Goal: Information Seeking & Learning: Learn about a topic

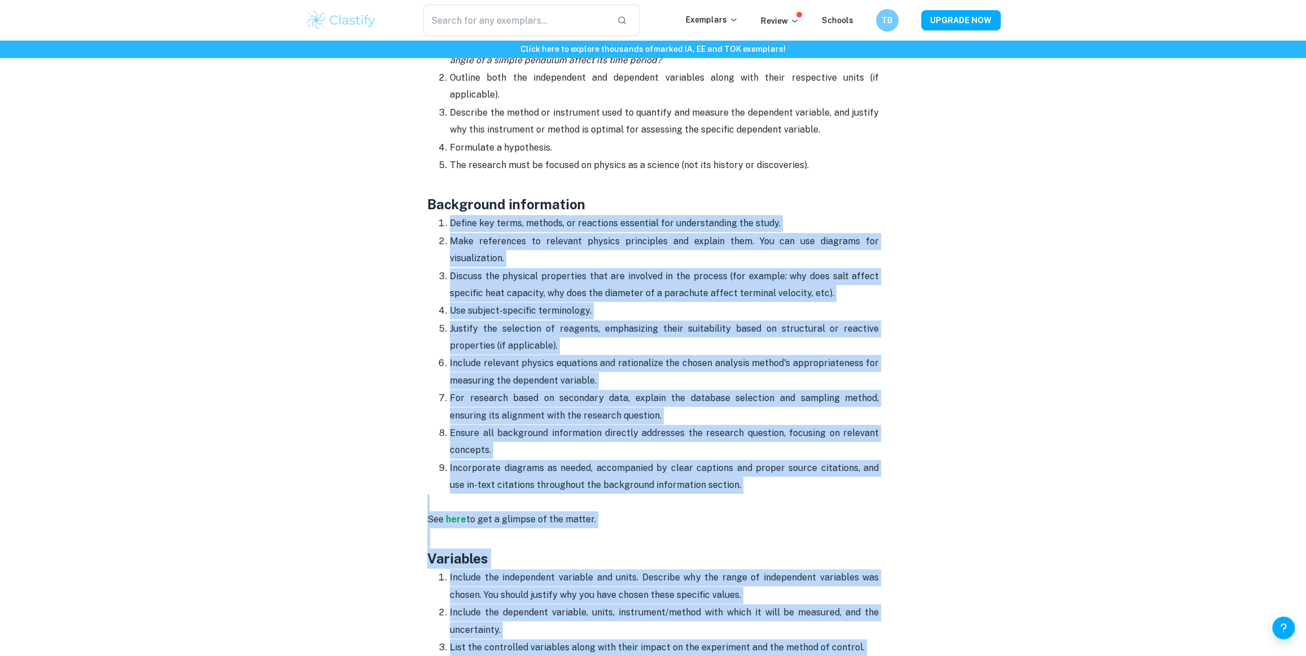
scroll to position [958, 0]
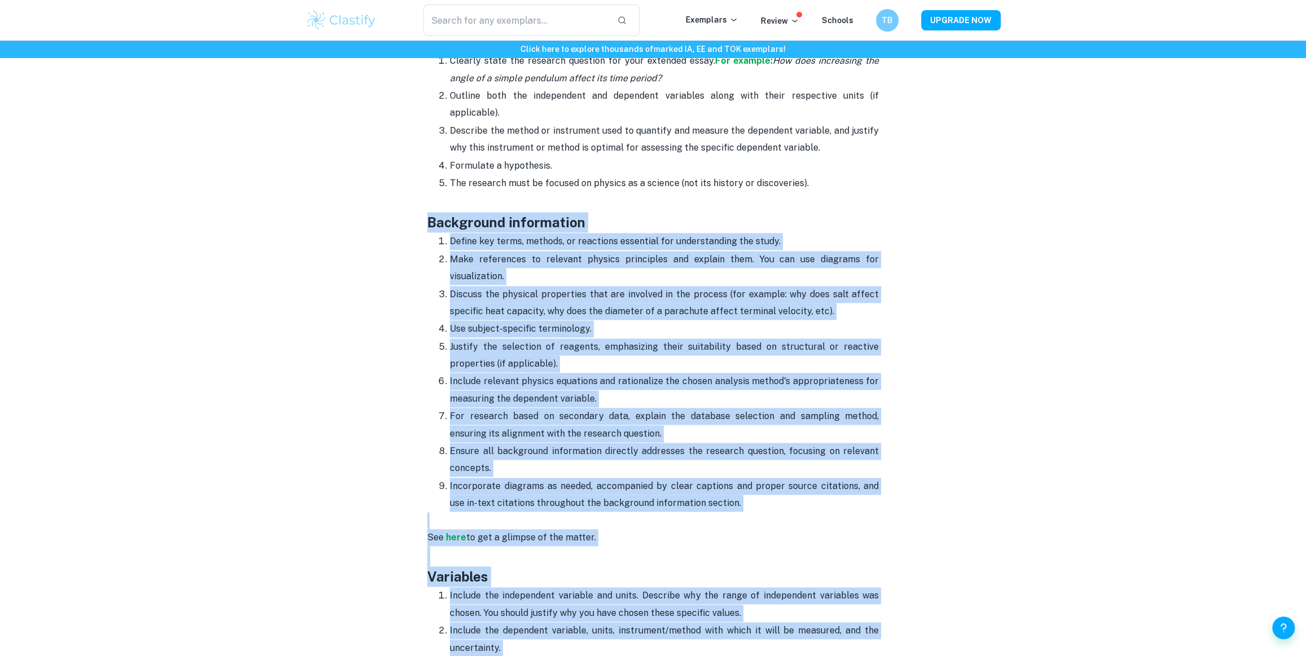
drag, startPoint x: 571, startPoint y: 306, endPoint x: 388, endPoint y: 205, distance: 208.9
copy div "Background information Define key terms, methods, or reactions essential for un…"
drag, startPoint x: 608, startPoint y: 541, endPoint x: 602, endPoint y: 538, distance: 7.1
click at [608, 546] on h3 "Variables" at bounding box center [653, 566] width 452 height 41
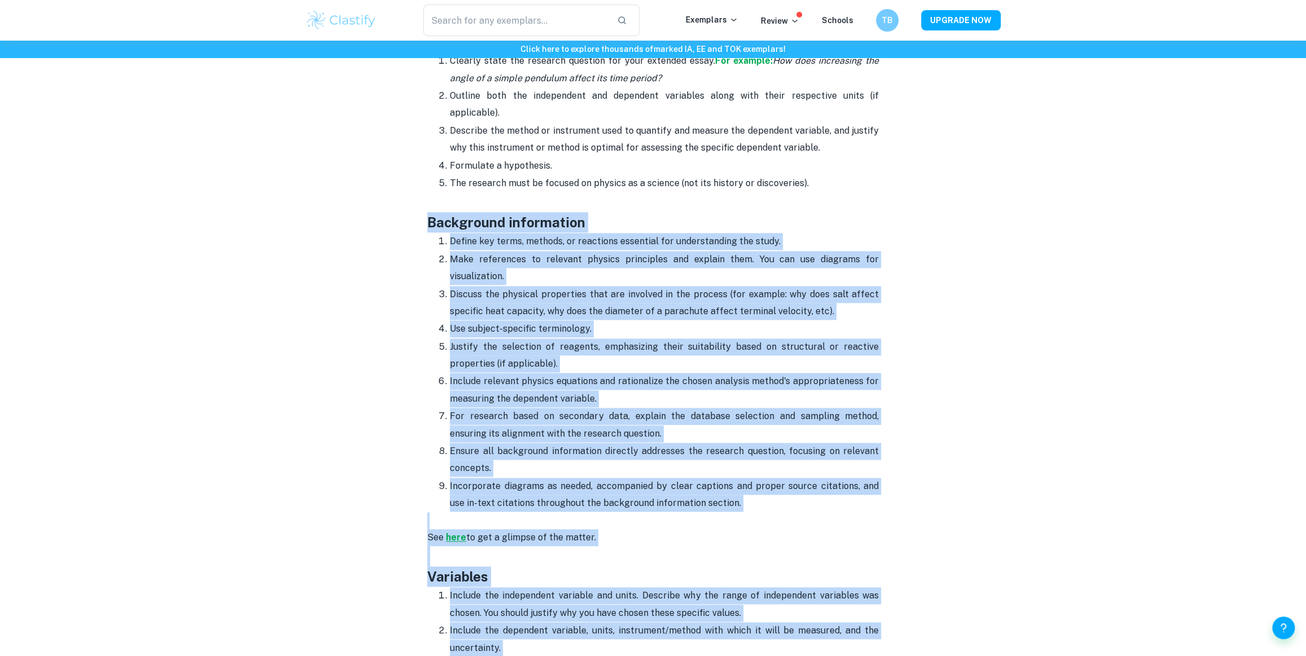
click at [463, 532] on strong "here" at bounding box center [456, 537] width 20 height 11
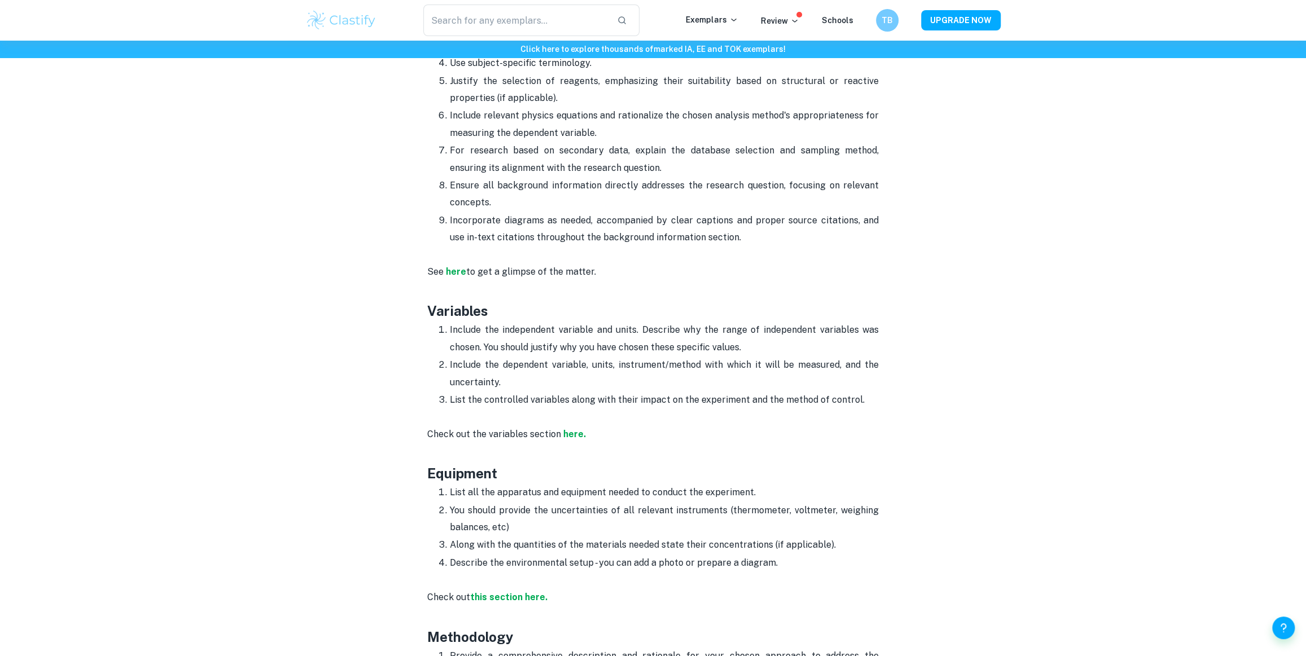
scroll to position [1231, 0]
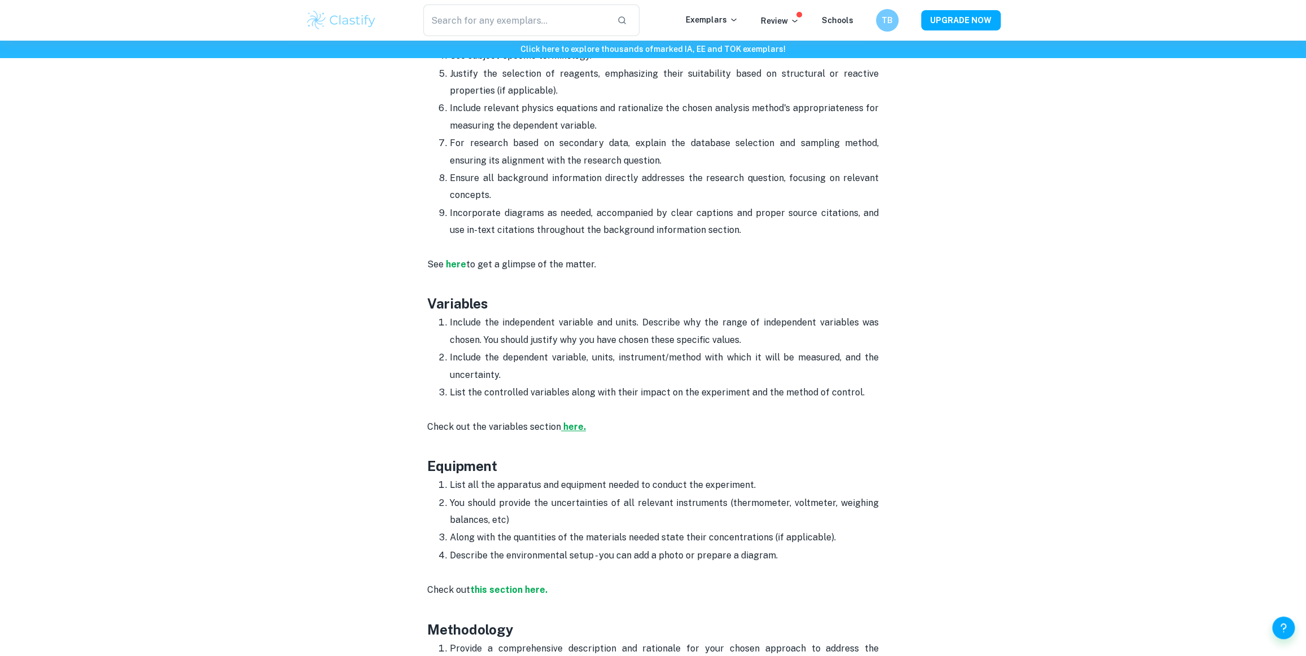
click at [563, 422] on strong "here." at bounding box center [574, 427] width 23 height 11
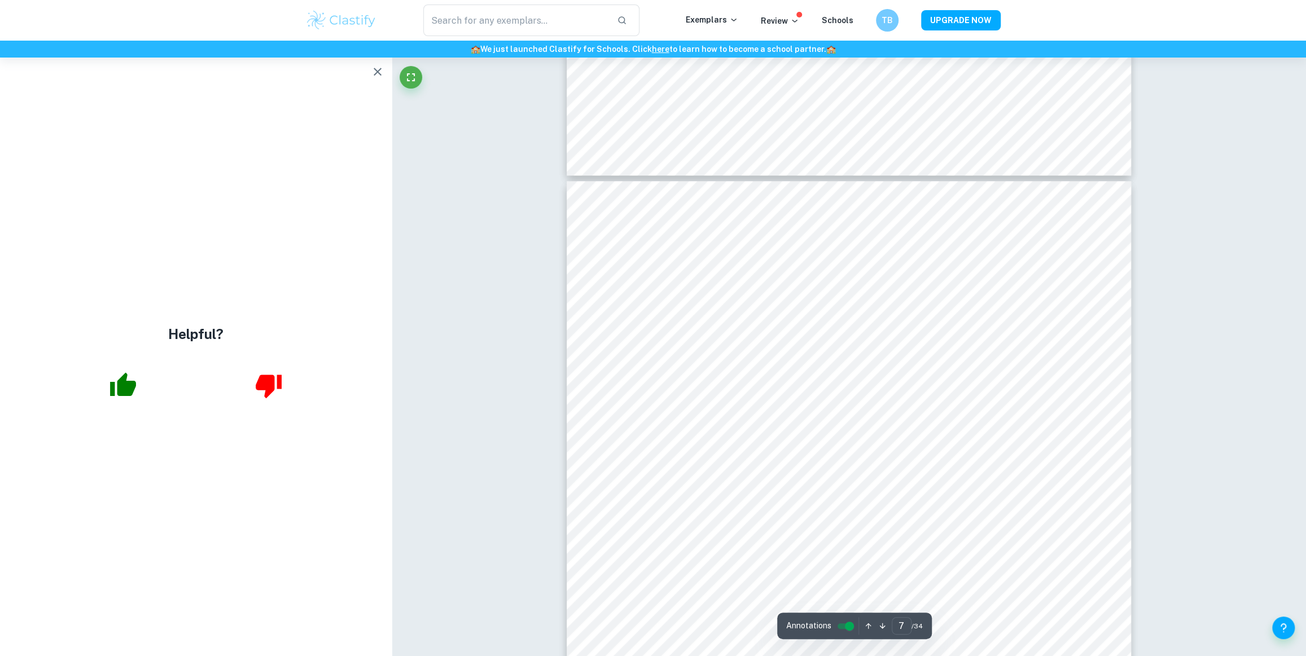
scroll to position [4515, 0]
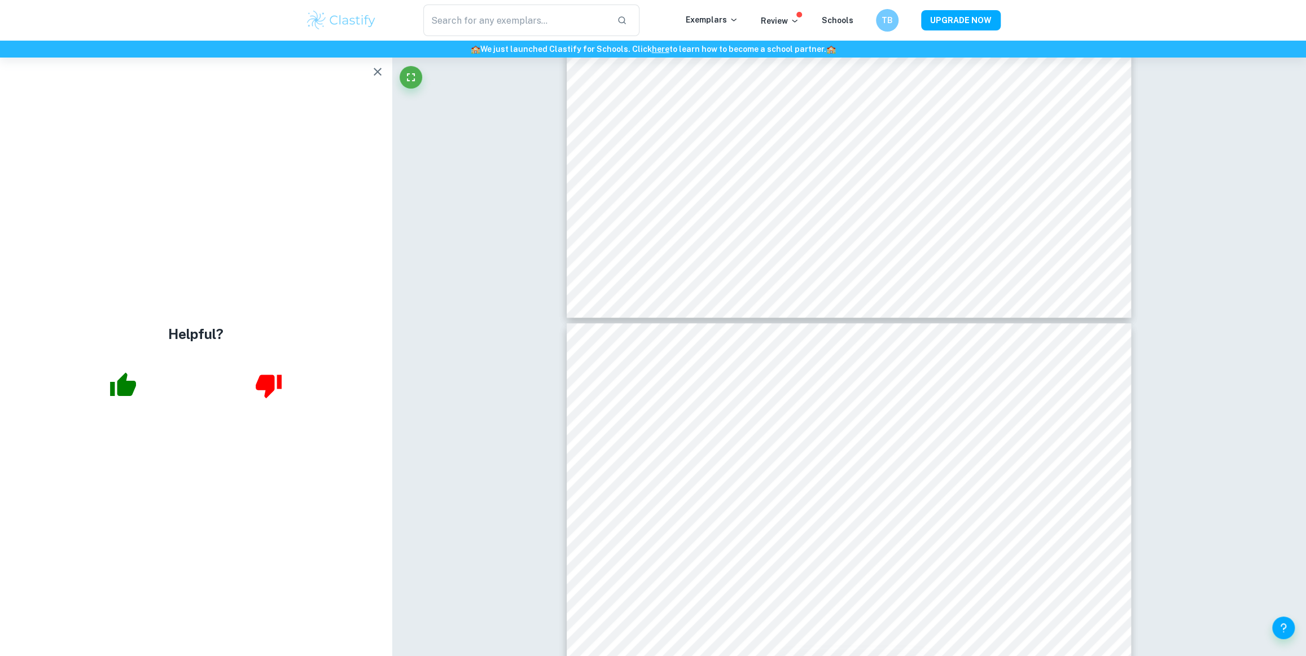
type input "6"
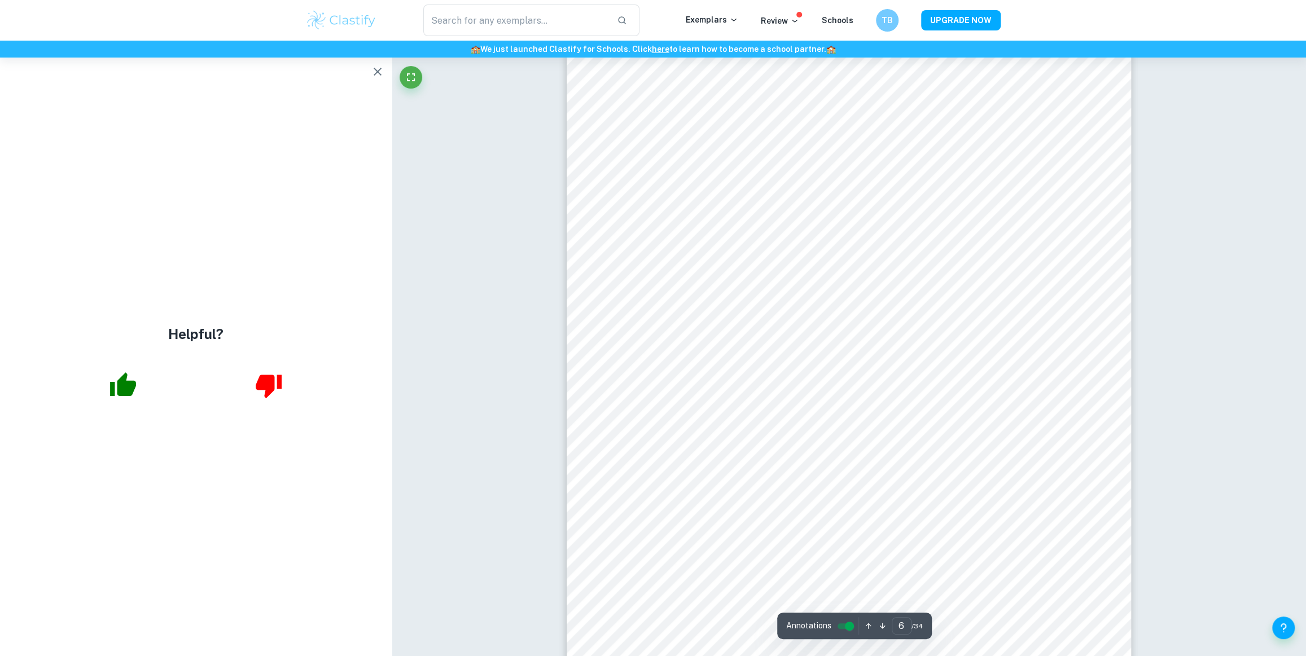
scroll to position [3899, 0]
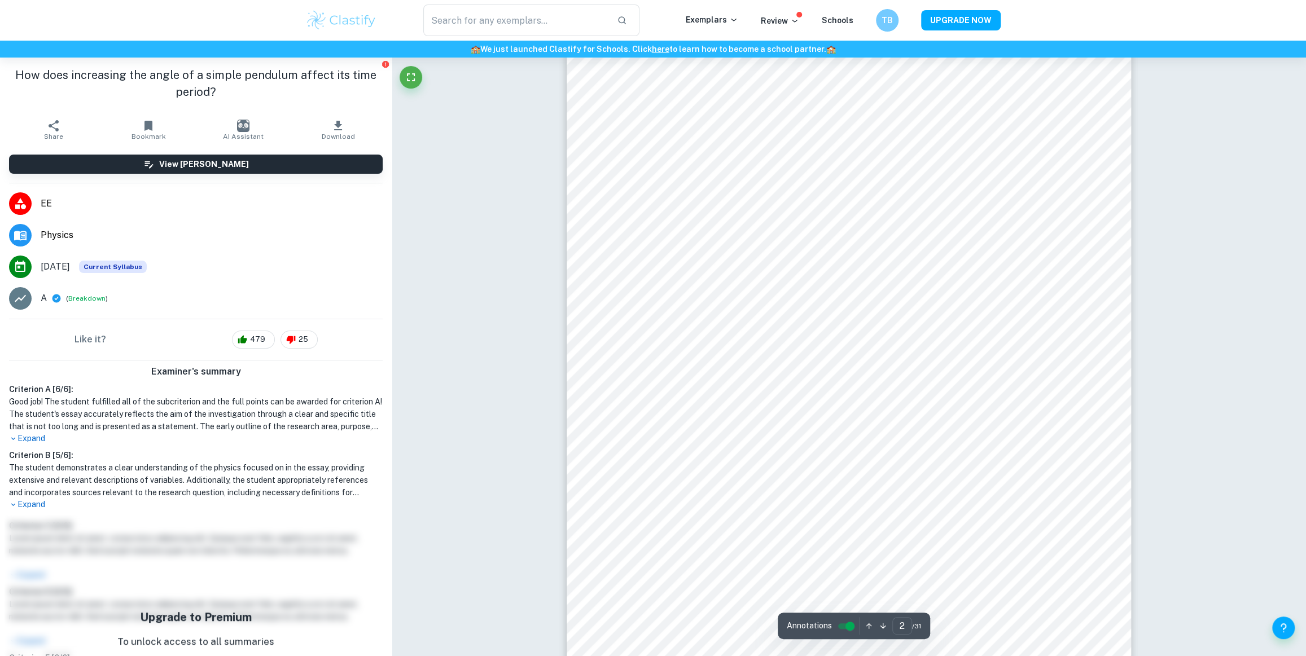
scroll to position [1163, 0]
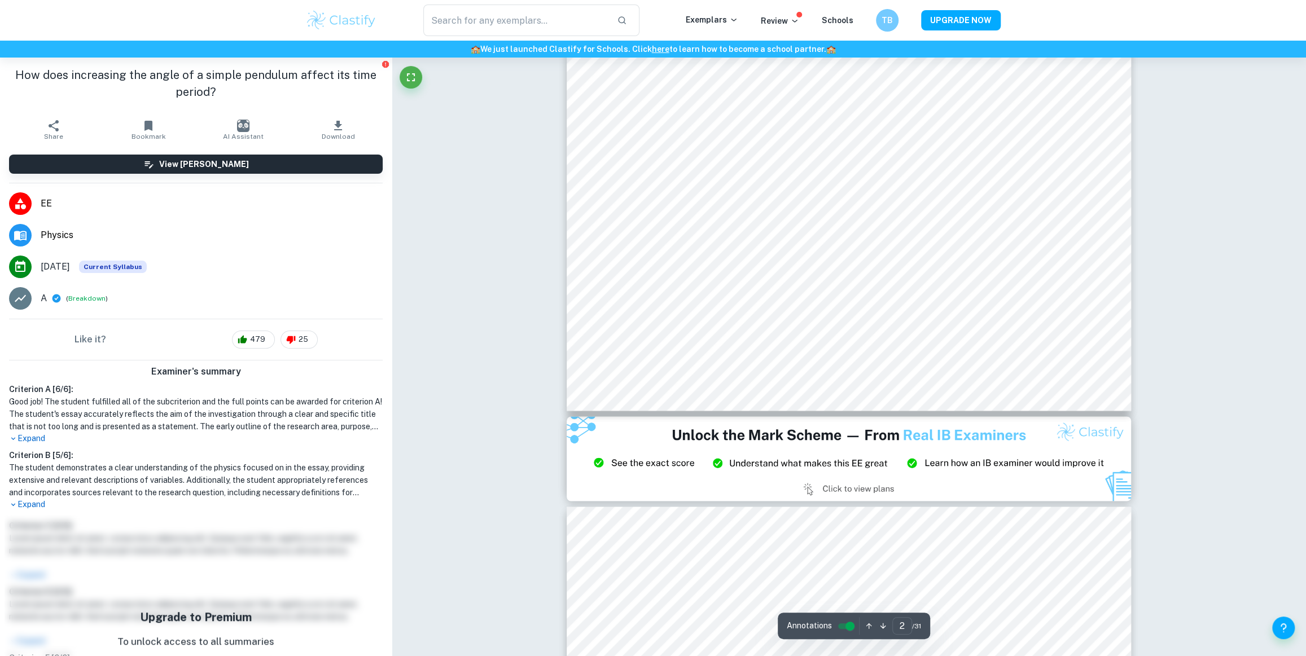
type input "3"
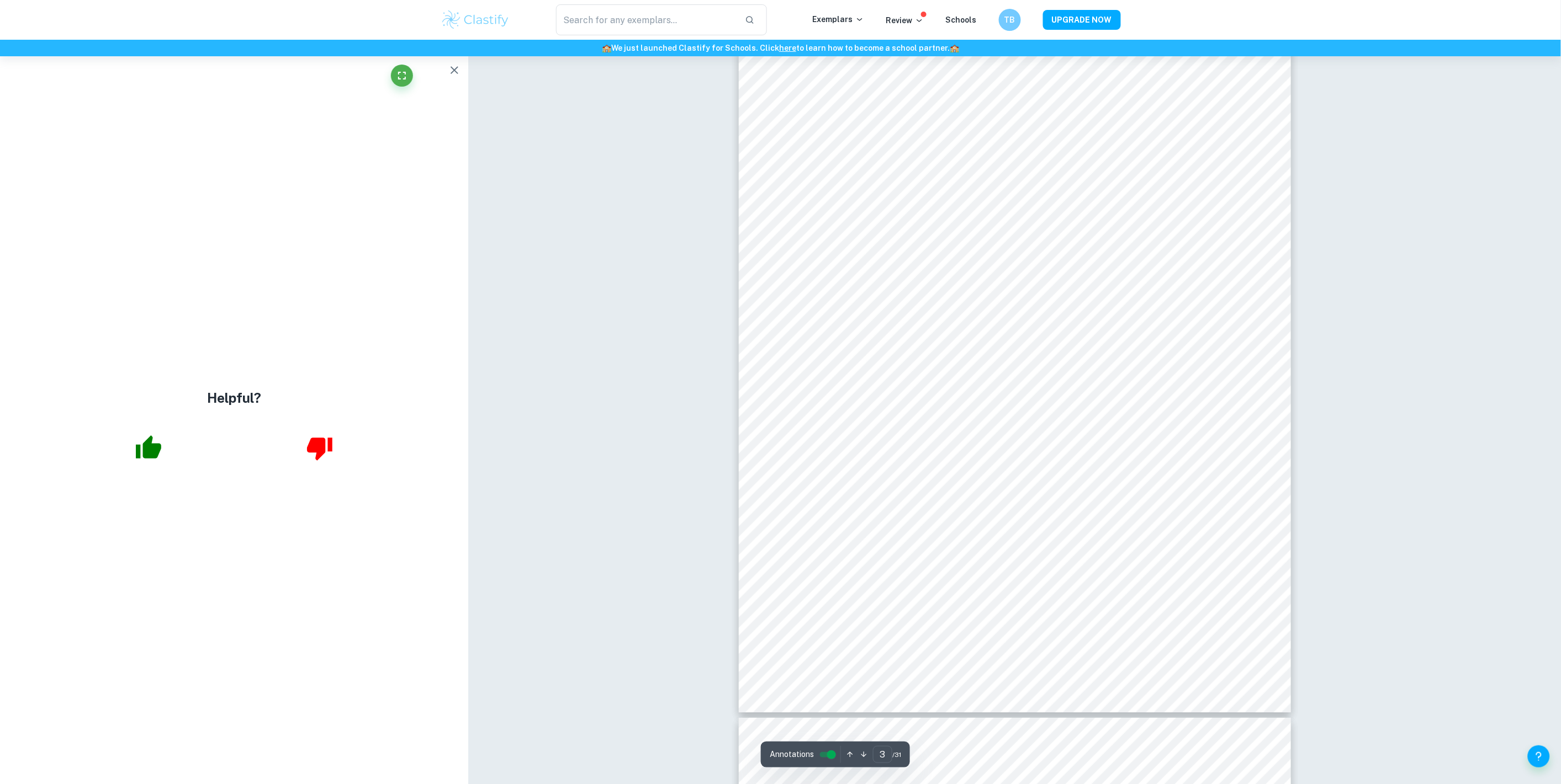
scroll to position [1657, 0]
click at [830, 641] on input "controlled" at bounding box center [831, 755] width 40 height 14
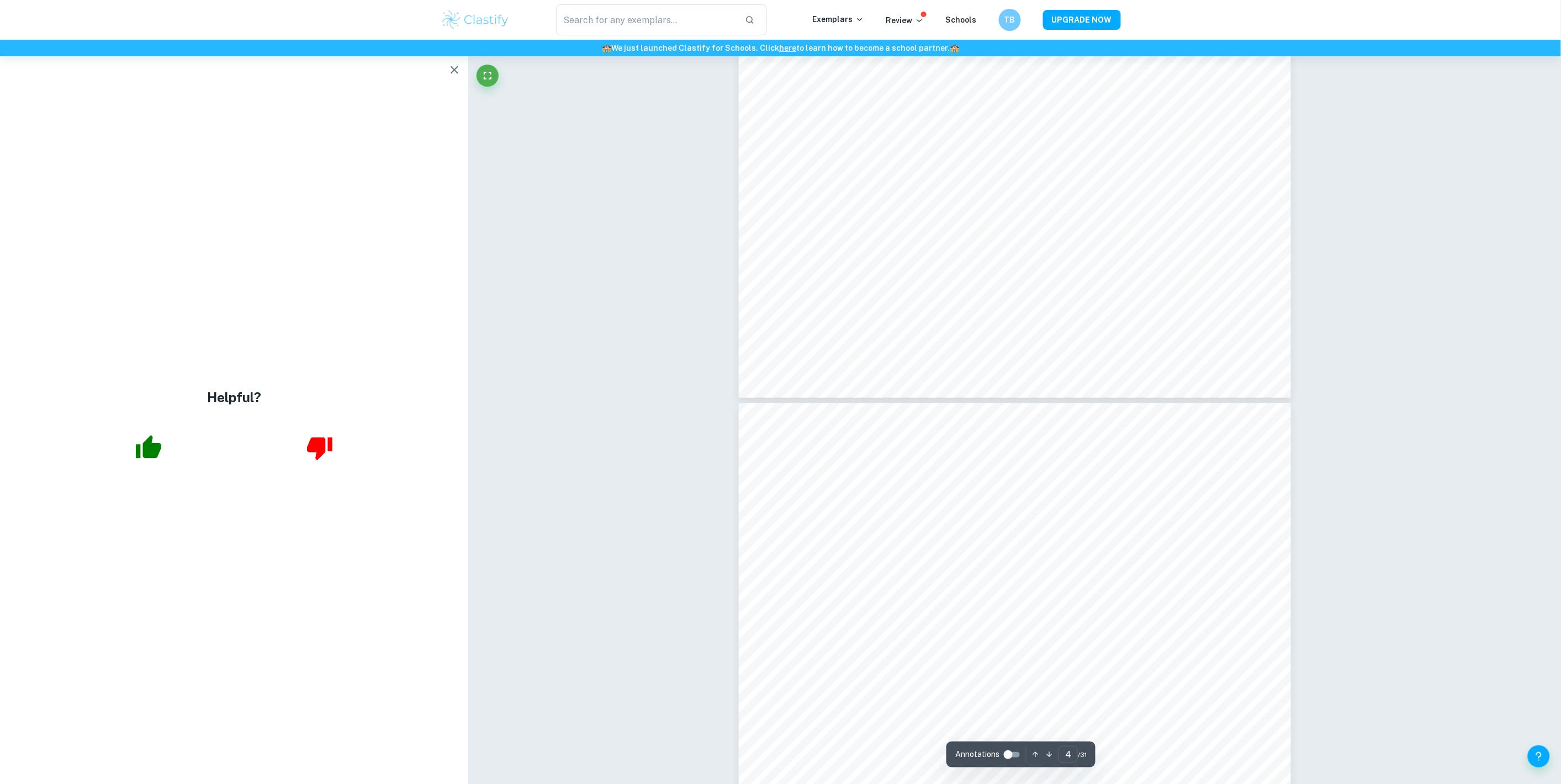
scroll to position [2719, 0]
type input "5"
